Goal: Find specific page/section: Find specific page/section

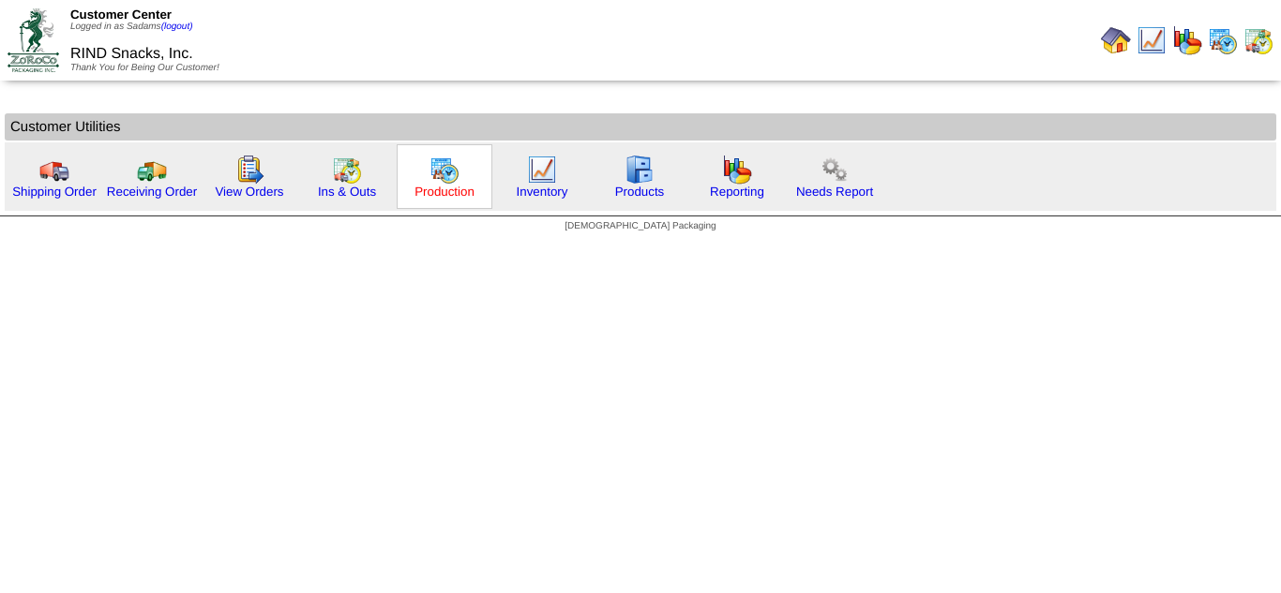
click at [423, 188] on link "Production" at bounding box center [444, 192] width 60 height 14
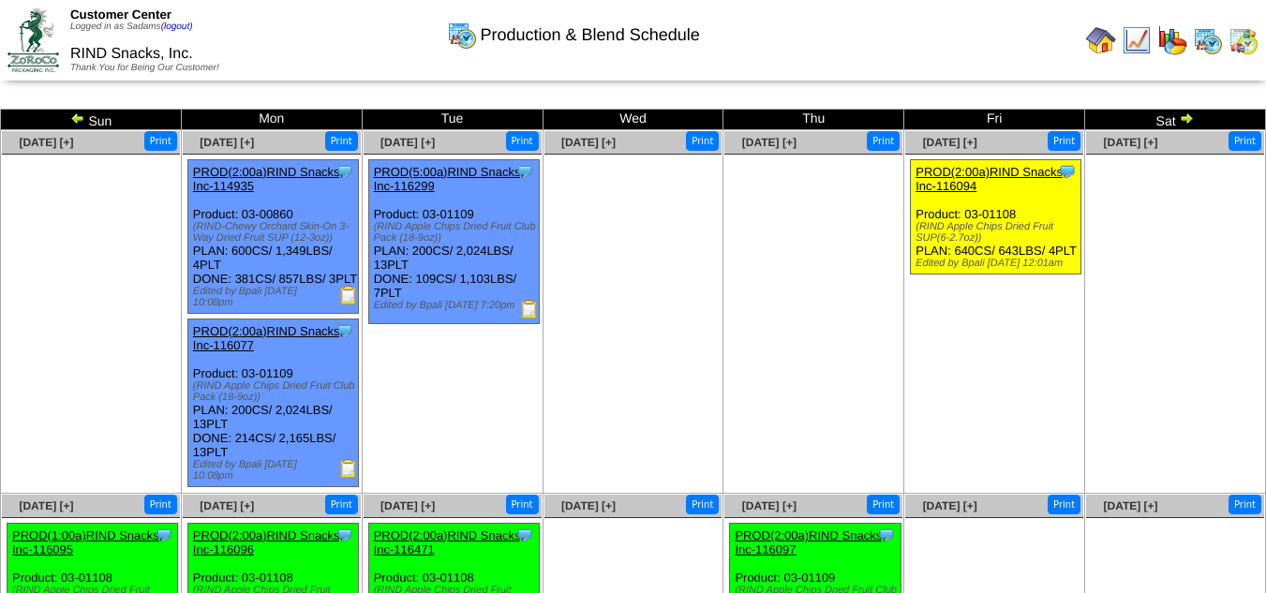
click at [81, 116] on img at bounding box center [77, 118] width 15 height 15
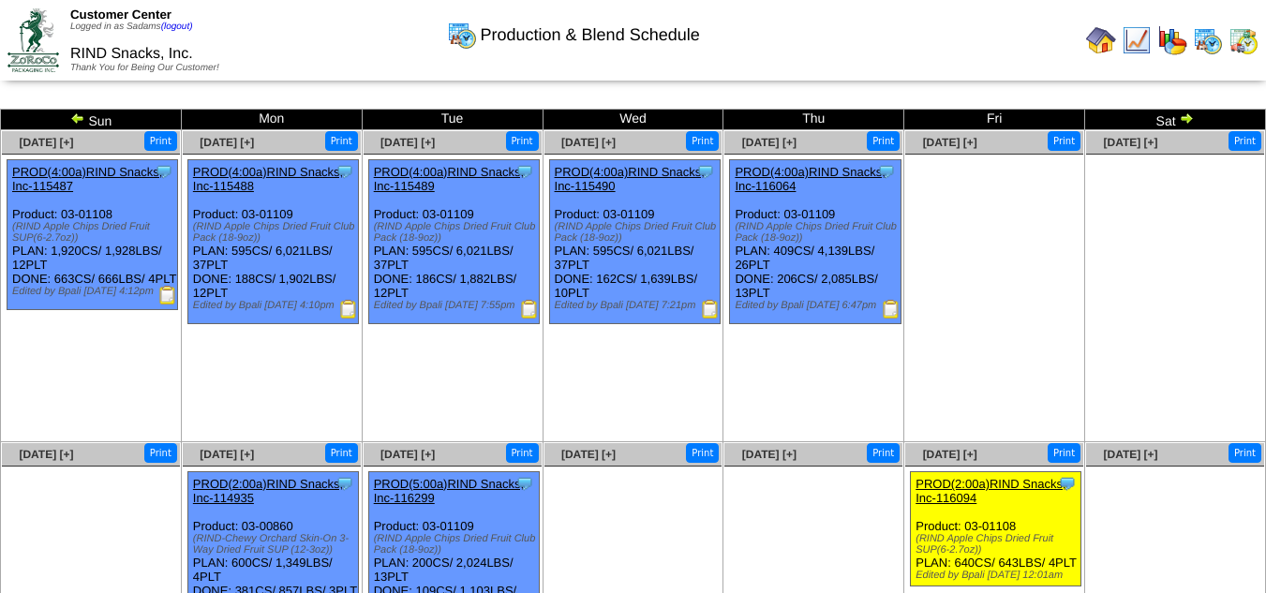
click at [1088, 45] on img at bounding box center [1101, 40] width 30 height 30
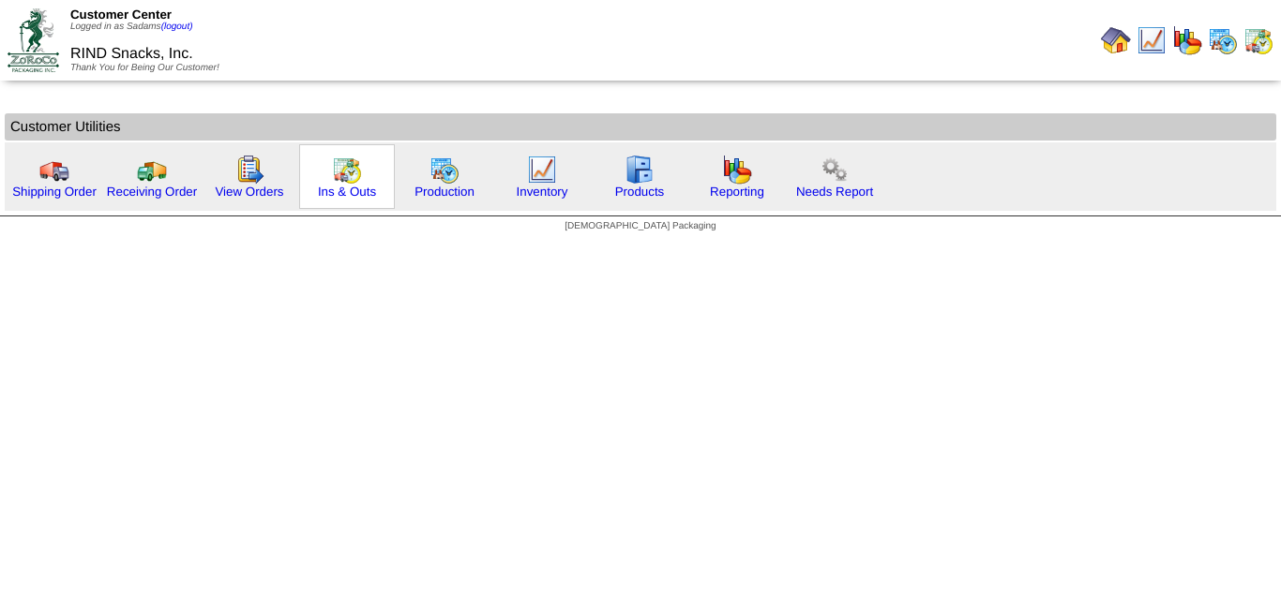
click at [350, 180] on img at bounding box center [347, 170] width 30 height 30
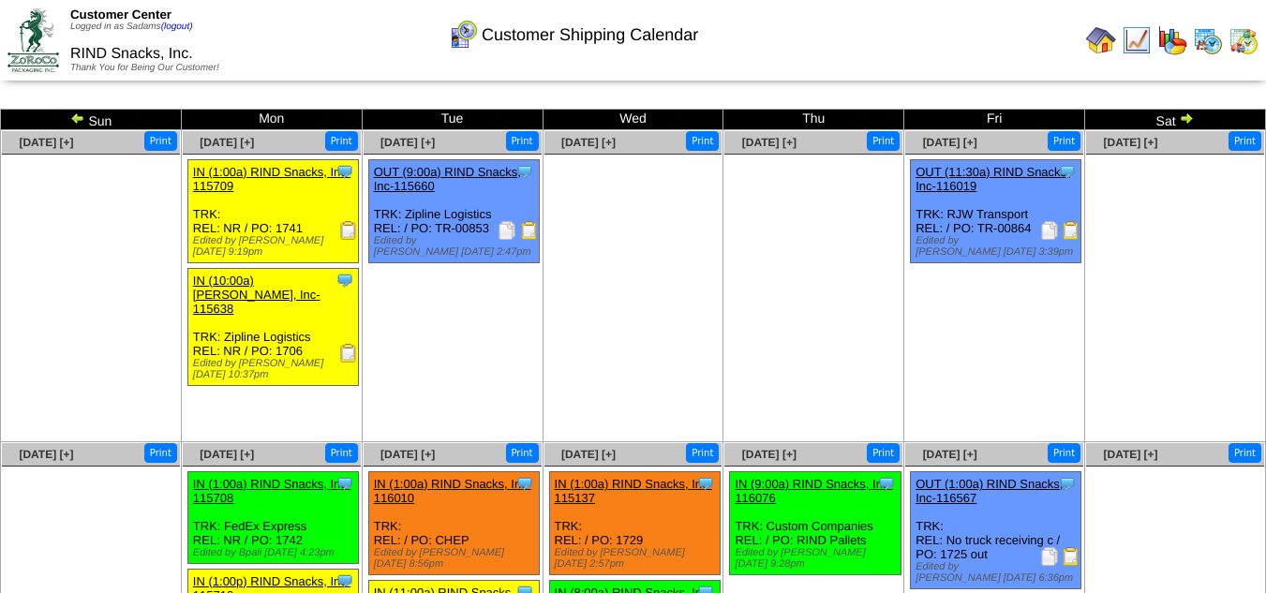
click at [1069, 230] on img at bounding box center [1071, 230] width 19 height 19
